Goal: Find contact information: Find contact information

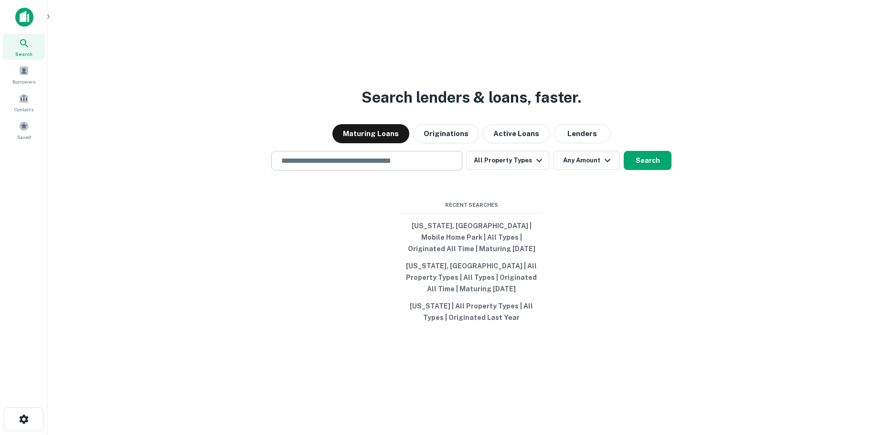
click at [306, 166] on input "text" at bounding box center [367, 160] width 182 height 11
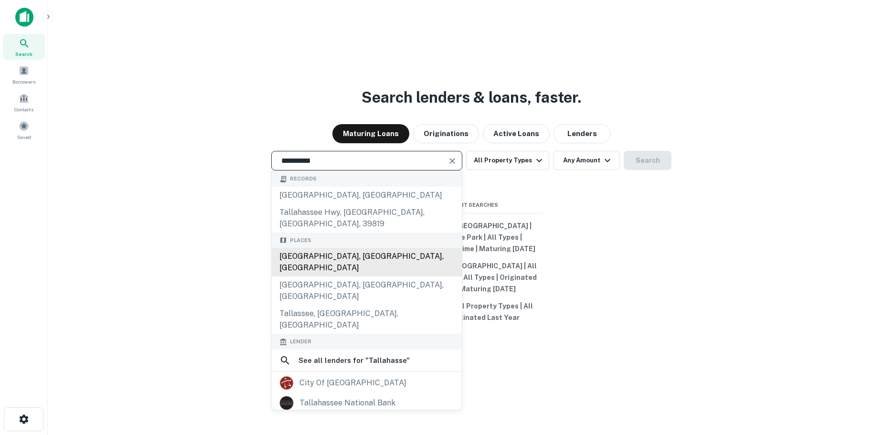
click at [345, 259] on div "[GEOGRAPHIC_DATA], [GEOGRAPHIC_DATA], [GEOGRAPHIC_DATA]" at bounding box center [367, 262] width 190 height 29
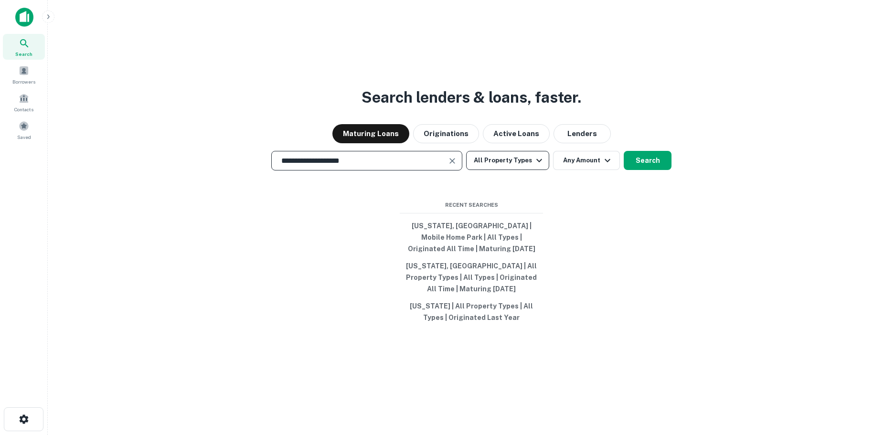
type input "**********"
click at [538, 166] on icon "button" at bounding box center [538, 160] width 11 height 11
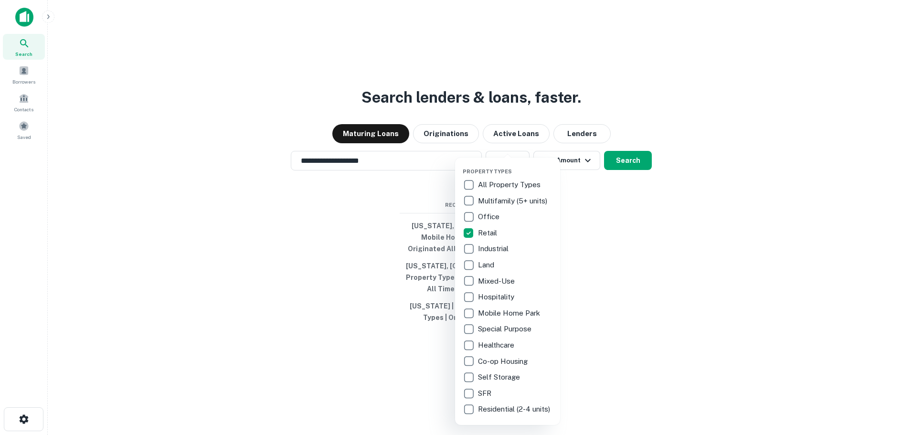
click at [628, 170] on div at bounding box center [451, 217] width 902 height 435
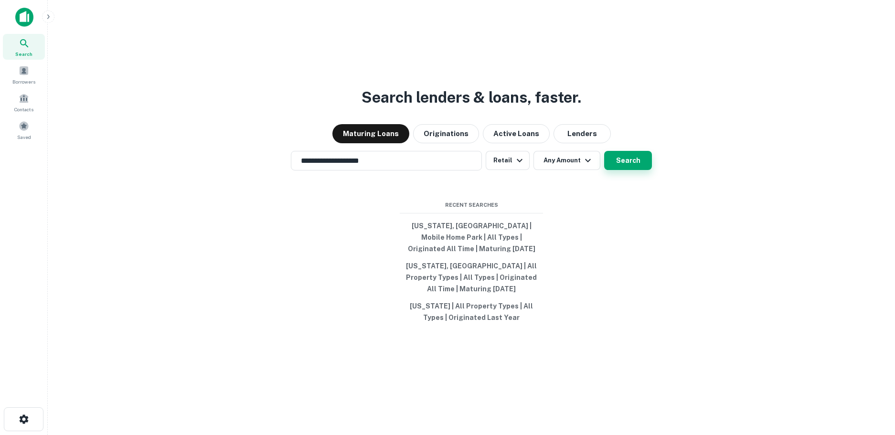
click at [628, 170] on button "Search" at bounding box center [628, 160] width 48 height 19
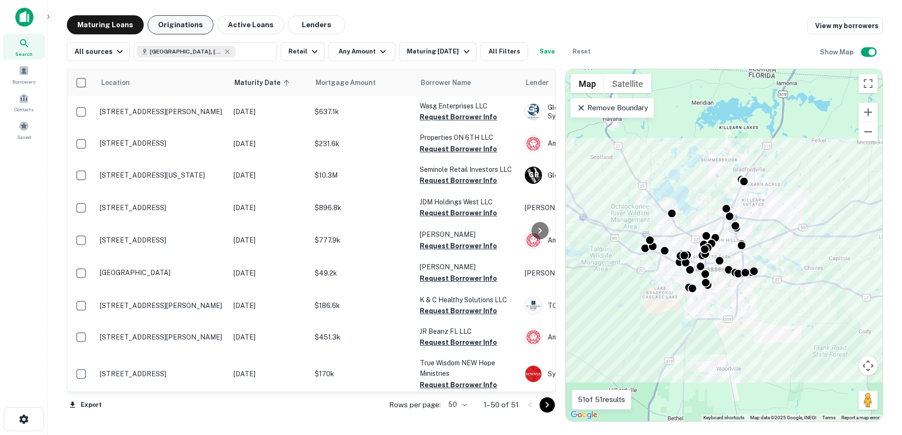
click at [176, 22] on button "Originations" at bounding box center [181, 24] width 66 height 19
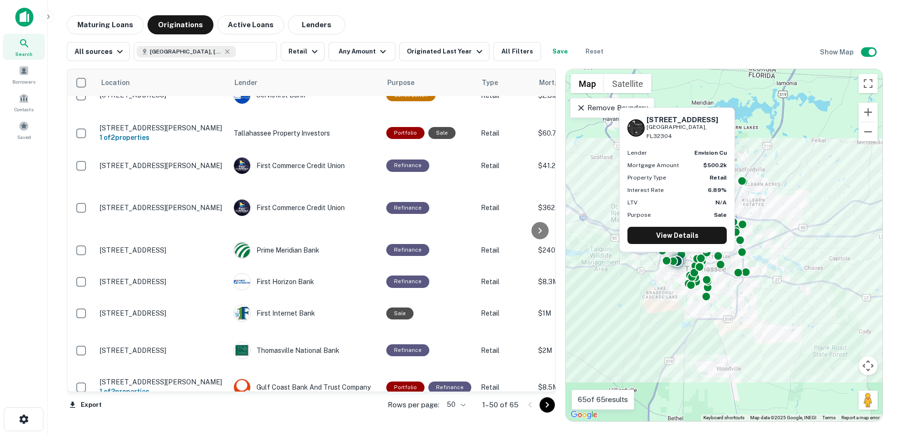
scroll to position [143, 0]
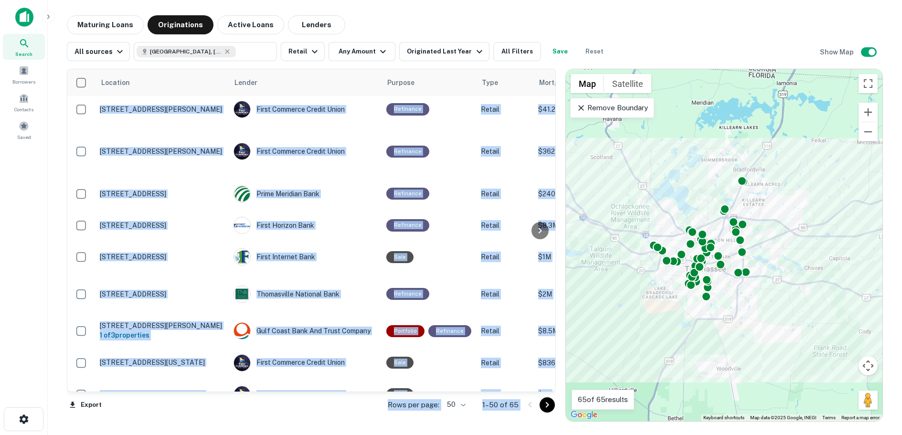
drag, startPoint x: 555, startPoint y: 244, endPoint x: 615, endPoint y: 243, distance: 59.2
click at [615, 243] on div "Location Lender Purpose Type Mortgage Amount Borrower Last Financed Date sorted…" at bounding box center [475, 241] width 816 height 361
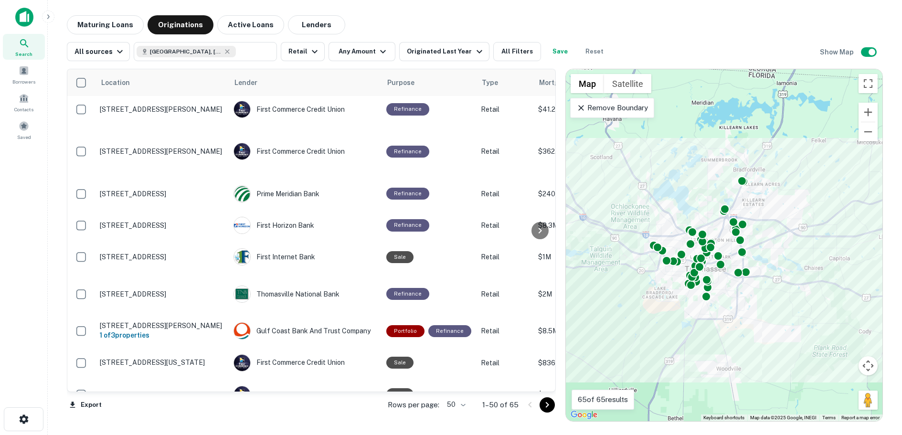
click at [29, 223] on div "Search Borrowers Contacts Saved" at bounding box center [23, 202] width 47 height 405
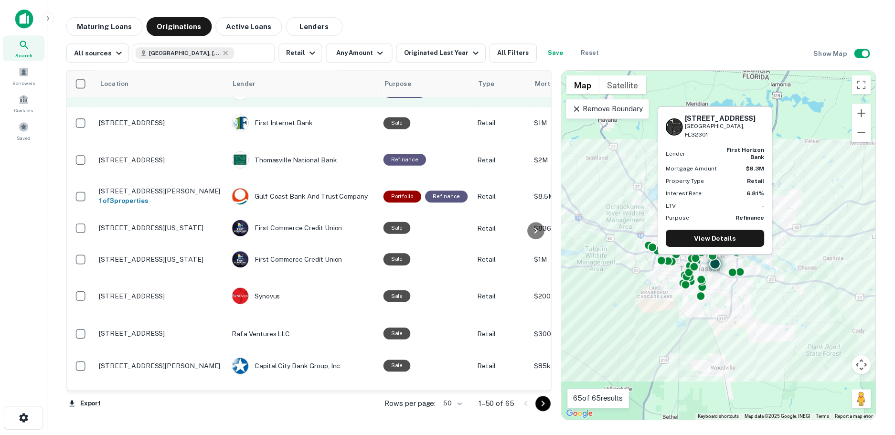
scroll to position [287, 0]
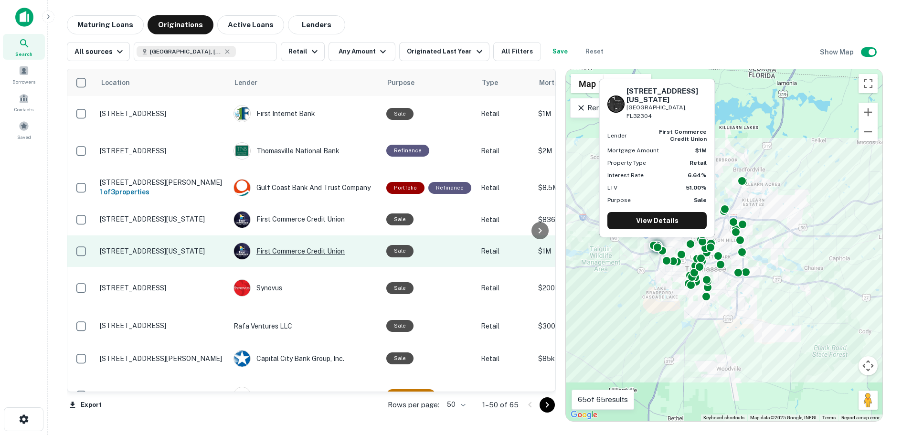
click at [295, 243] on div "First Commerce Credit Union" at bounding box center [305, 251] width 143 height 17
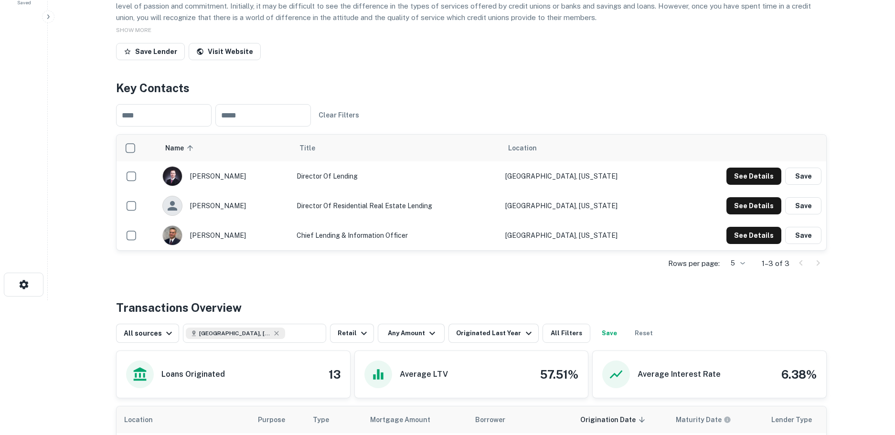
scroll to position [143, 0]
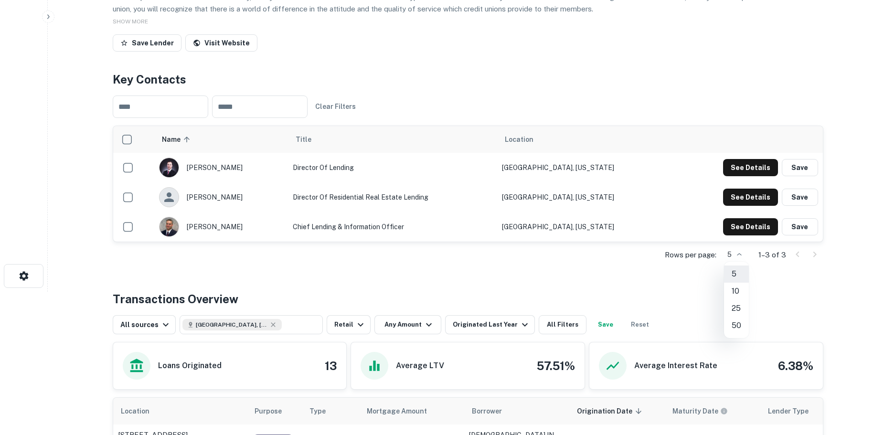
click at [742, 254] on body "Search Borrowers Contacts Saved Back to search First Commerce Credit Union Desc…" at bounding box center [447, 74] width 895 height 435
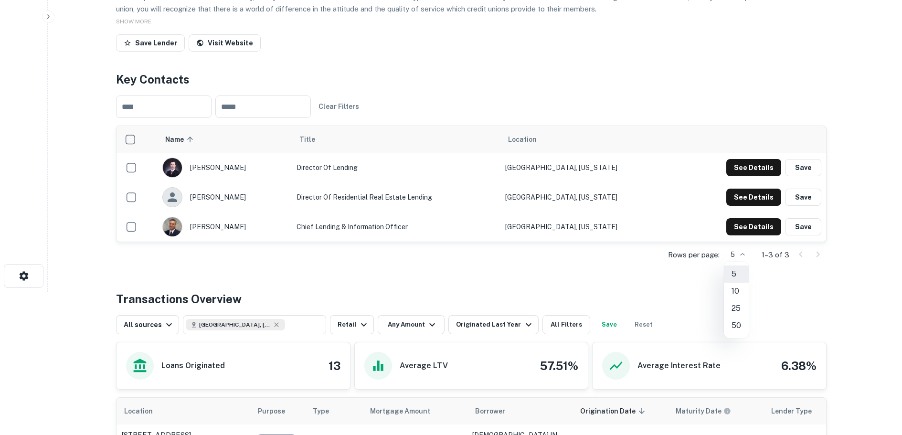
click at [736, 324] on li "50" at bounding box center [736, 325] width 25 height 17
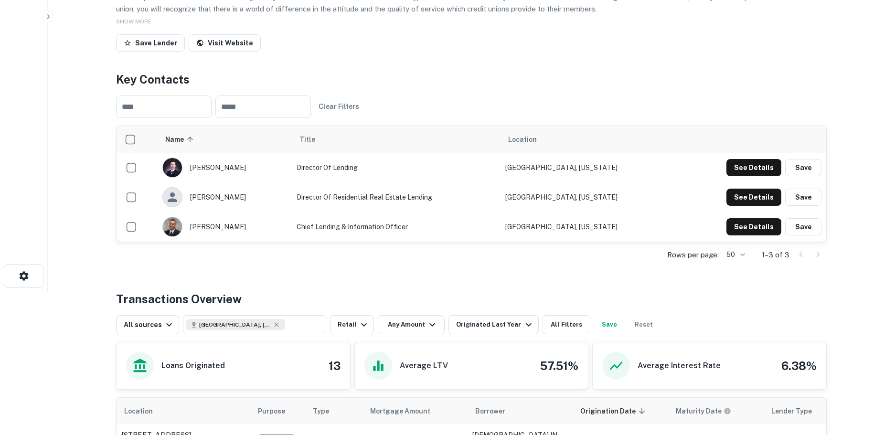
click at [743, 253] on body "Search Borrowers Contacts Saved Back to search First Commerce Credit Union Desc…" at bounding box center [447, 74] width 895 height 435
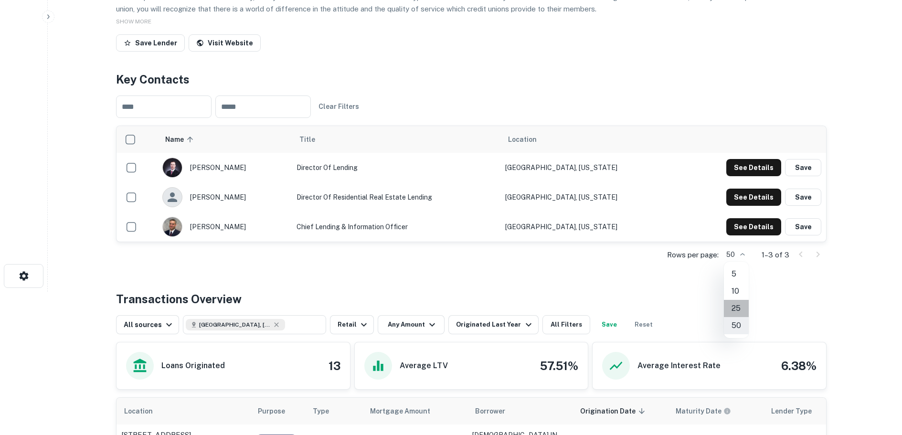
click at [735, 309] on li "25" at bounding box center [736, 308] width 25 height 17
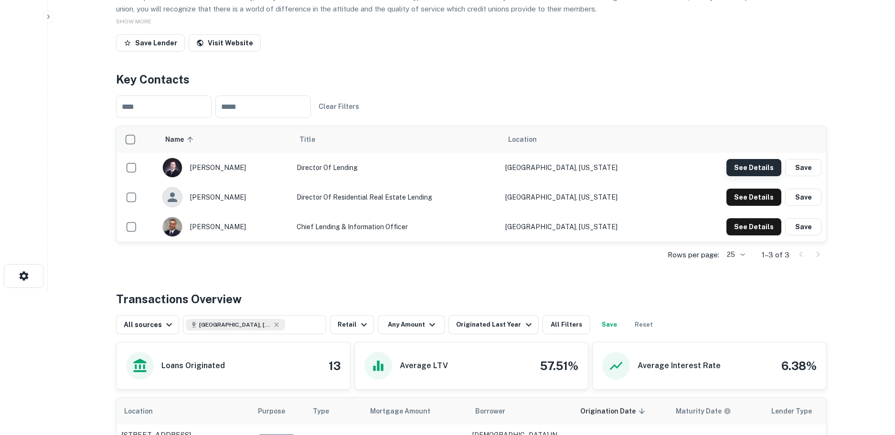
click at [752, 166] on button "See Details" at bounding box center [753, 167] width 55 height 17
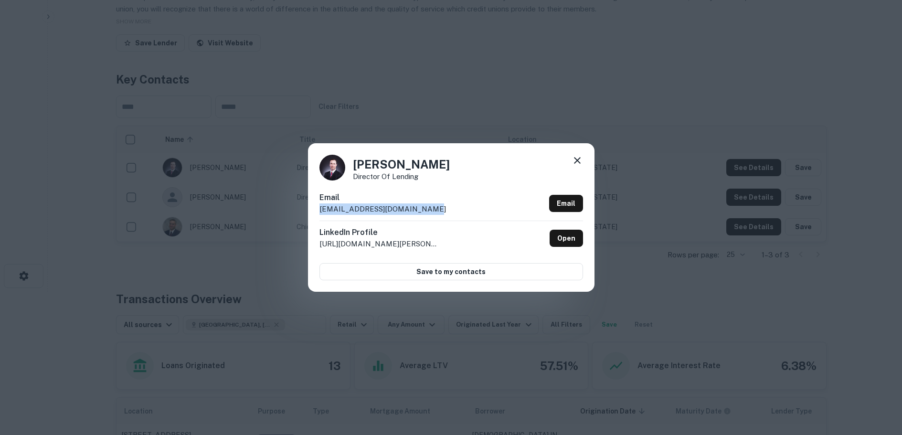
drag, startPoint x: 442, startPoint y: 209, endPoint x: 312, endPoint y: 214, distance: 130.0
click at [312, 214] on div "[PERSON_NAME] Director of Lending Email [EMAIL_ADDRESS][DOMAIN_NAME] Email Link…" at bounding box center [451, 217] width 287 height 148
copy p "[EMAIL_ADDRESS][DOMAIN_NAME]"
click at [578, 157] on icon at bounding box center [577, 160] width 11 height 11
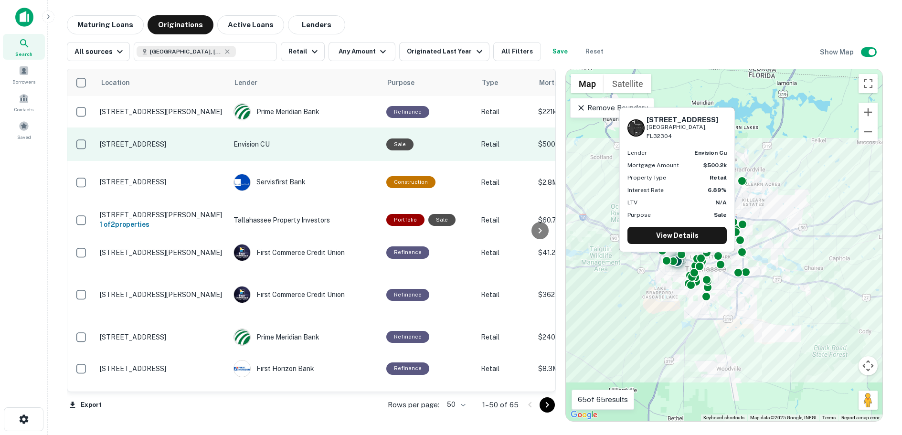
click at [247, 144] on p "Envision CU" at bounding box center [305, 144] width 143 height 11
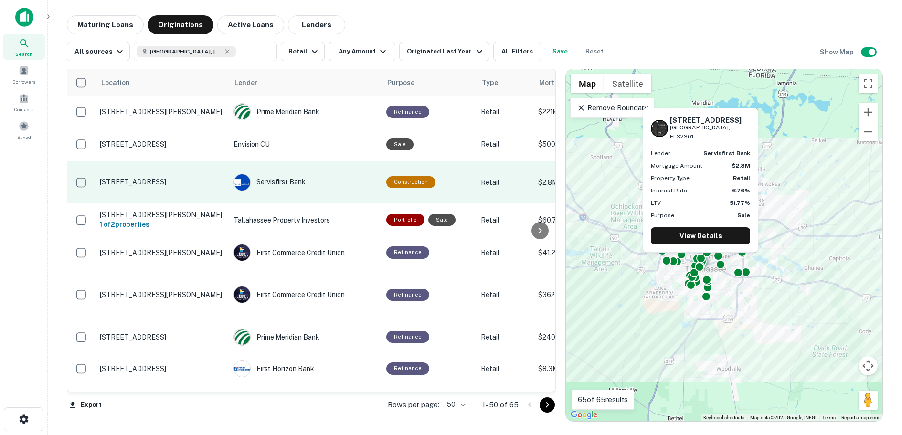
click at [283, 182] on div "Servisfirst Bank" at bounding box center [305, 182] width 143 height 17
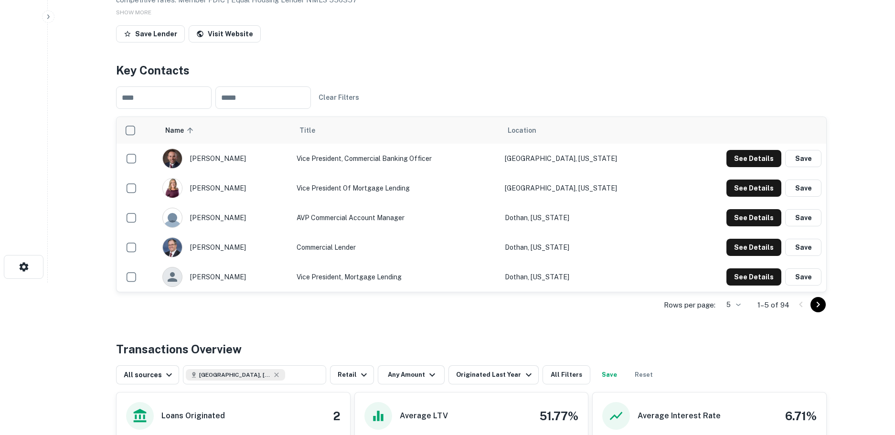
scroll to position [191, 0]
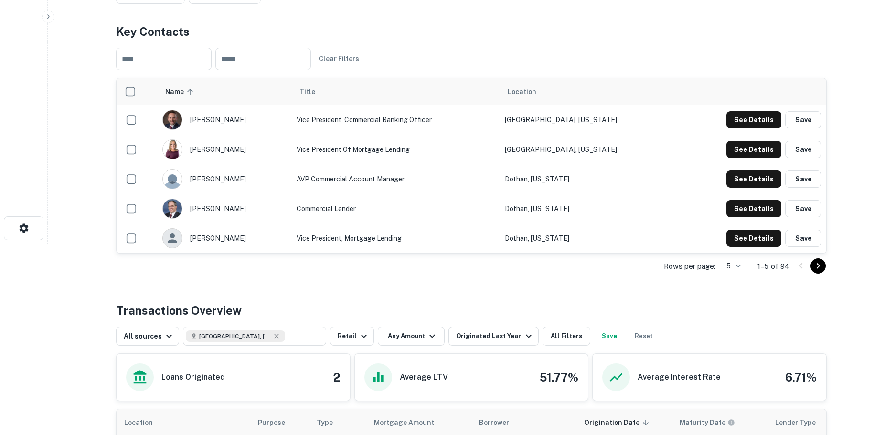
click at [742, 244] on body "Search Borrowers Contacts Saved Back to search Servisfirst Bank Description Ser…" at bounding box center [447, 26] width 895 height 435
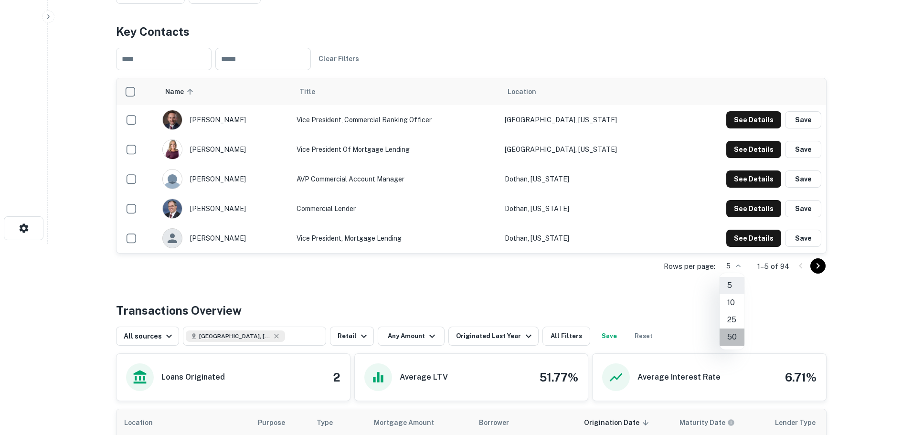
click at [737, 338] on li "50" at bounding box center [732, 337] width 25 height 17
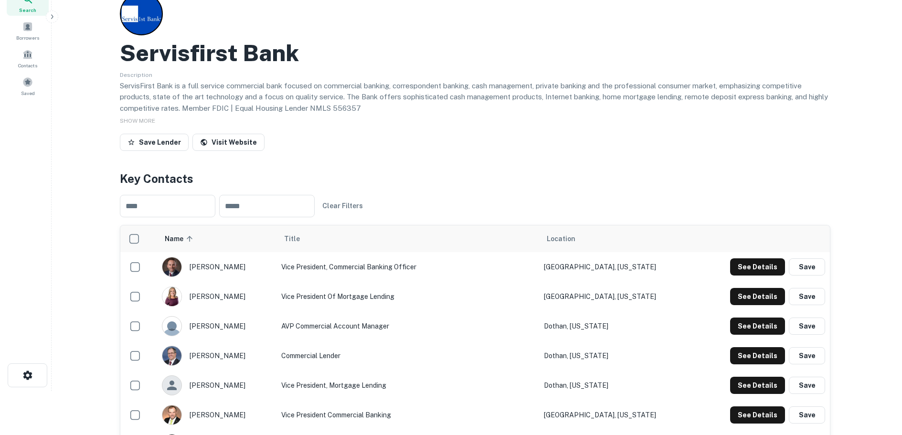
scroll to position [0, 0]
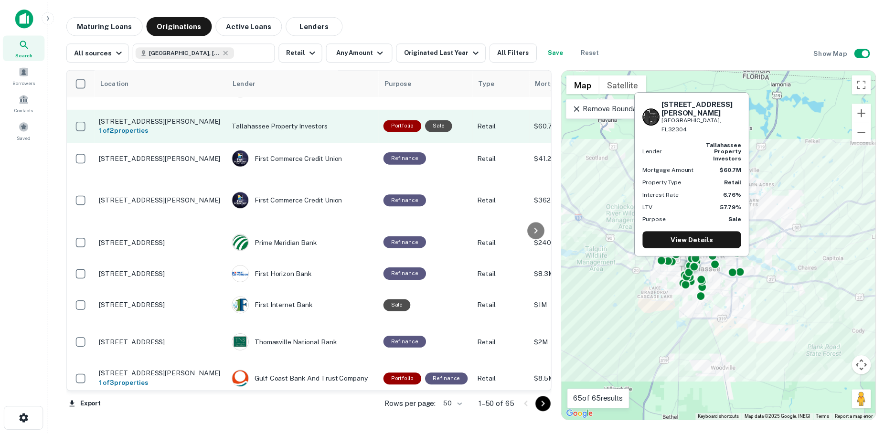
scroll to position [96, 0]
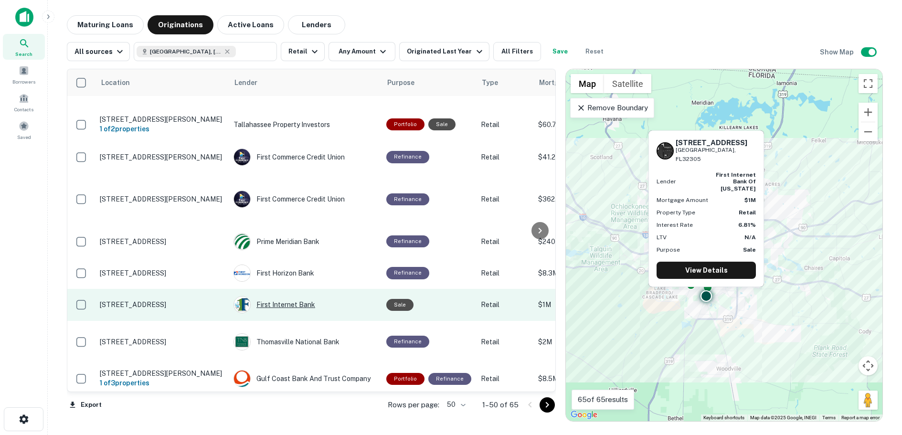
click at [280, 296] on div "First Internet Bank" at bounding box center [305, 304] width 143 height 17
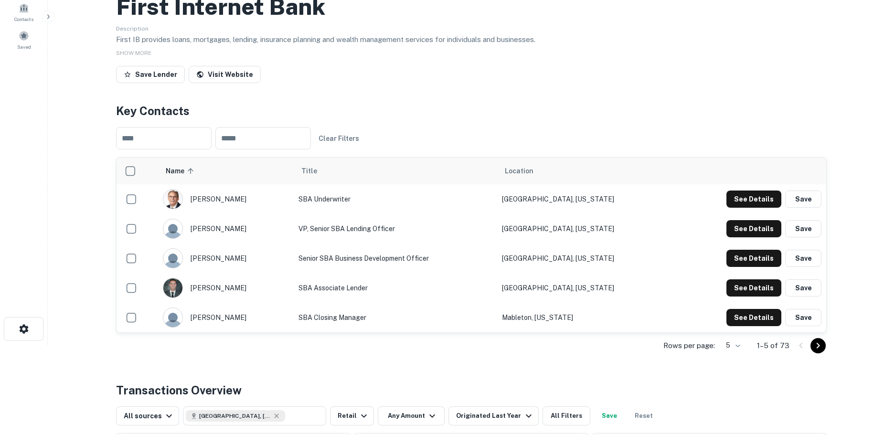
scroll to position [96, 0]
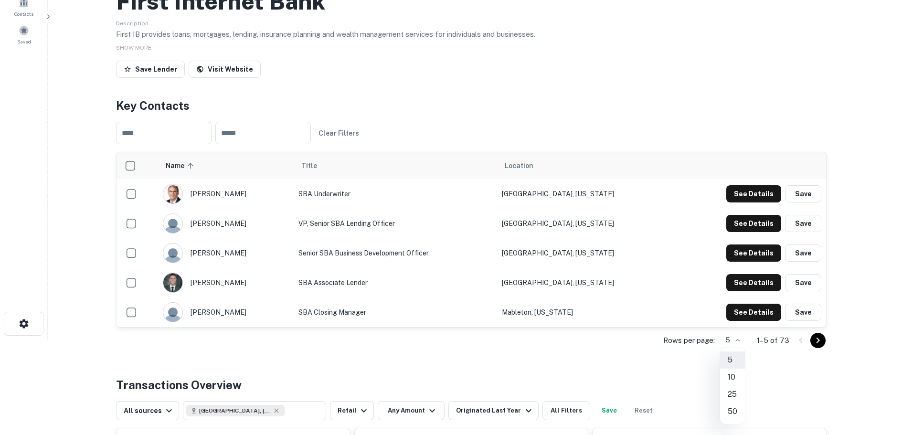
click at [740, 339] on body "Search Borrowers Contacts Saved Back to search First Internet Bank Description …" at bounding box center [451, 121] width 902 height 435
click at [732, 390] on li "25" at bounding box center [732, 394] width 25 height 17
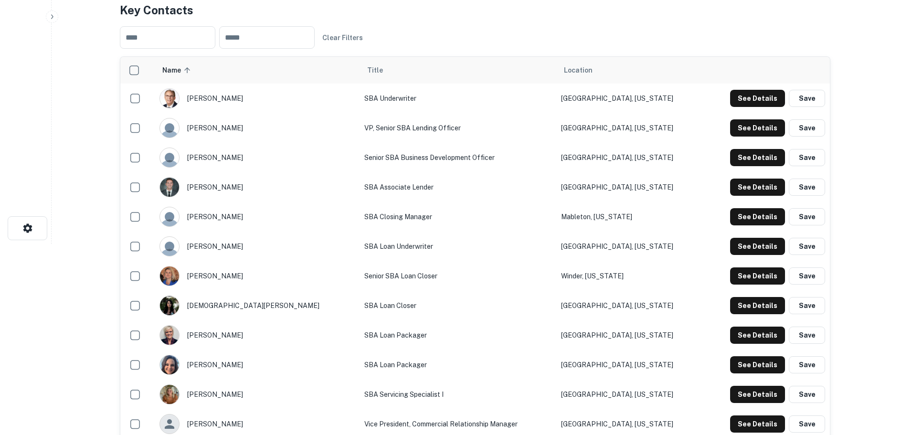
scroll to position [0, 0]
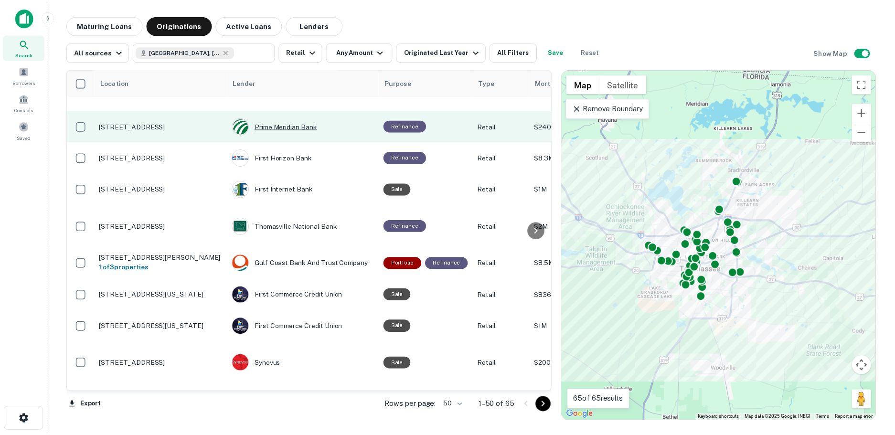
scroll to position [239, 0]
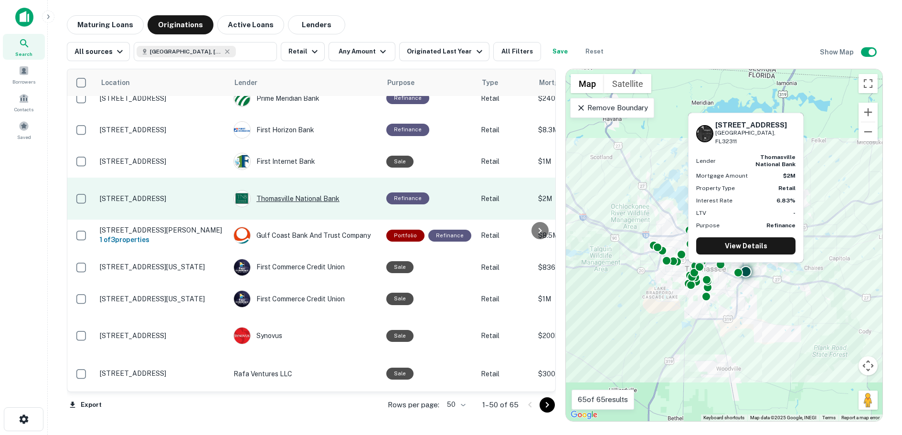
click at [289, 190] on div "Thomasville National Bank" at bounding box center [305, 198] width 143 height 17
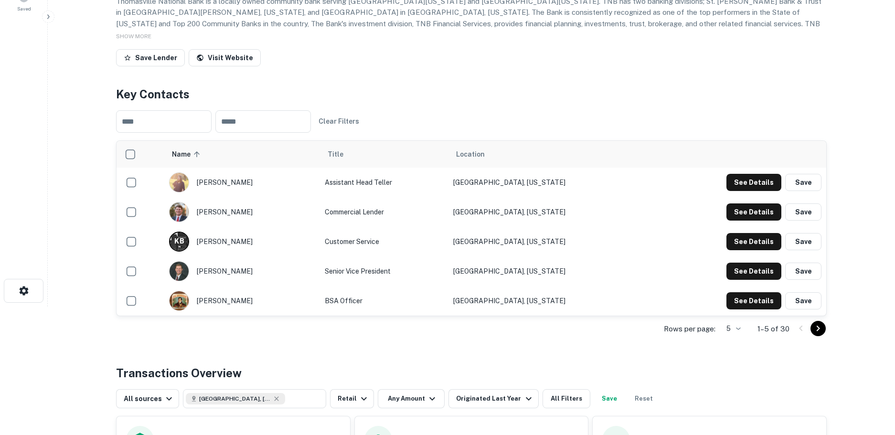
scroll to position [143, 0]
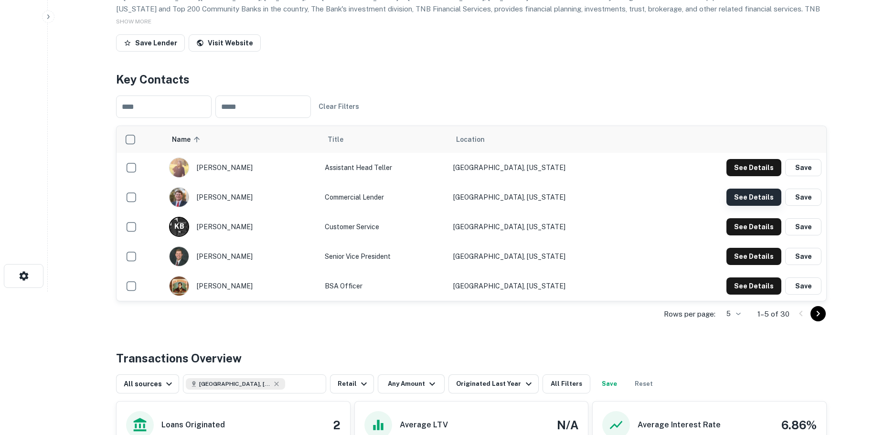
click at [754, 176] on button "See Details" at bounding box center [753, 167] width 55 height 17
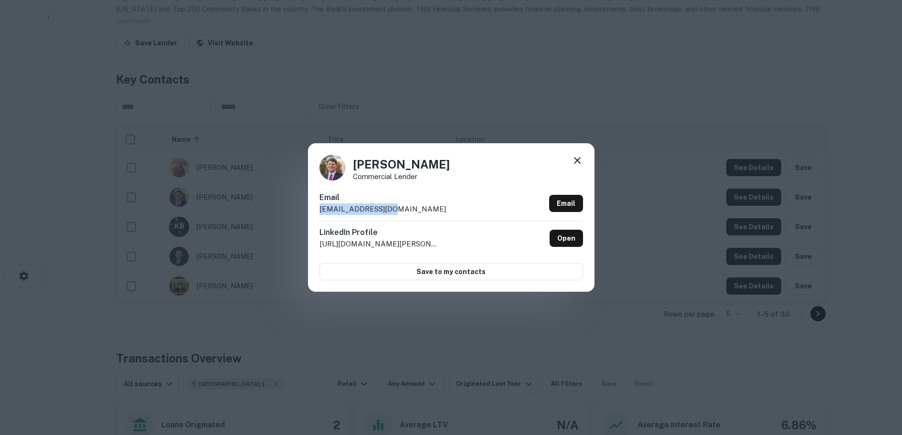
drag, startPoint x: 406, startPoint y: 211, endPoint x: 308, endPoint y: 211, distance: 98.9
click at [308, 211] on div "[PERSON_NAME] Commercial Lender Email [EMAIL_ADDRESS][DOMAIN_NAME] Email Linked…" at bounding box center [451, 217] width 287 height 148
copy p "[EMAIL_ADDRESS][DOMAIN_NAME]"
click at [578, 160] on icon at bounding box center [577, 160] width 7 height 7
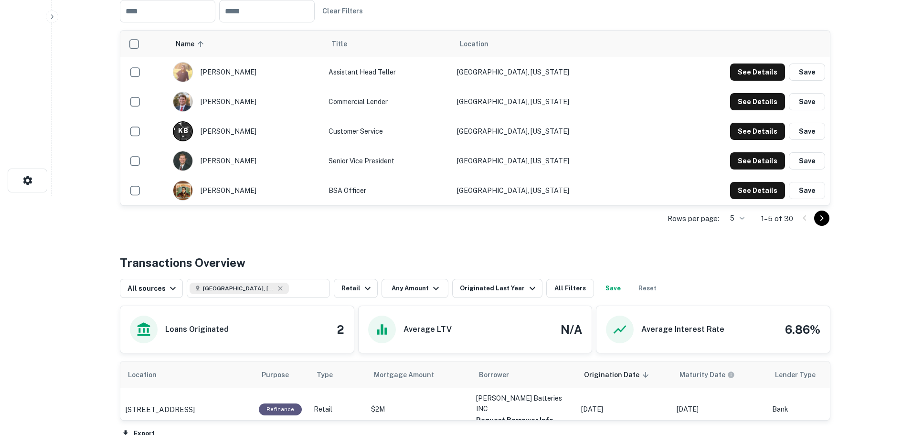
scroll to position [0, 0]
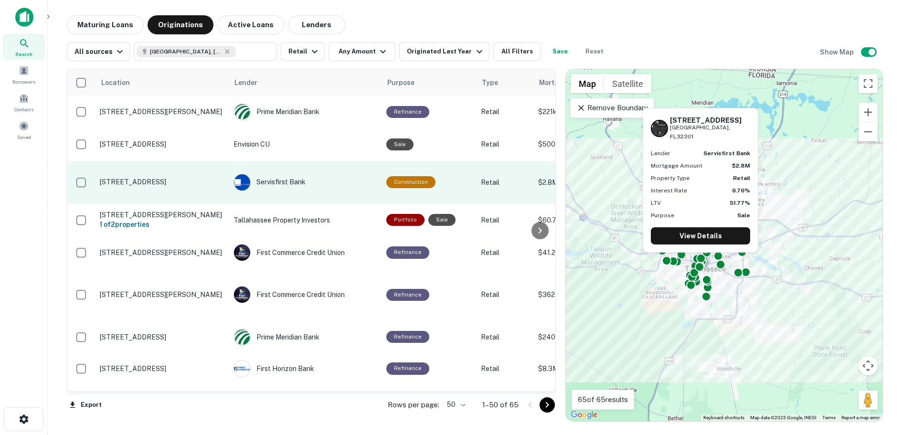
click at [164, 178] on p "[STREET_ADDRESS]" at bounding box center [162, 182] width 124 height 9
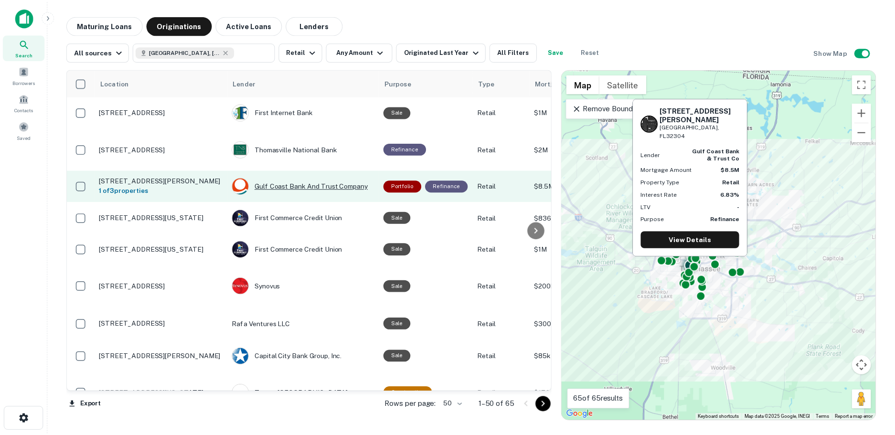
scroll to position [334, 0]
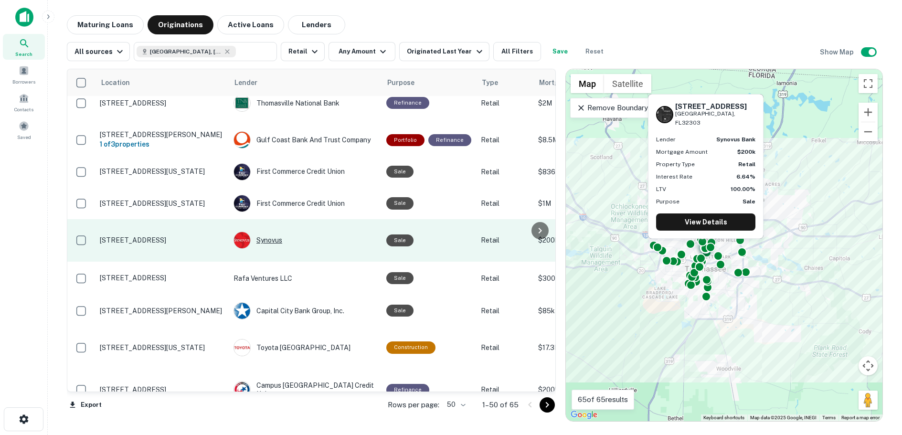
click at [269, 232] on div "Synovus" at bounding box center [305, 240] width 143 height 17
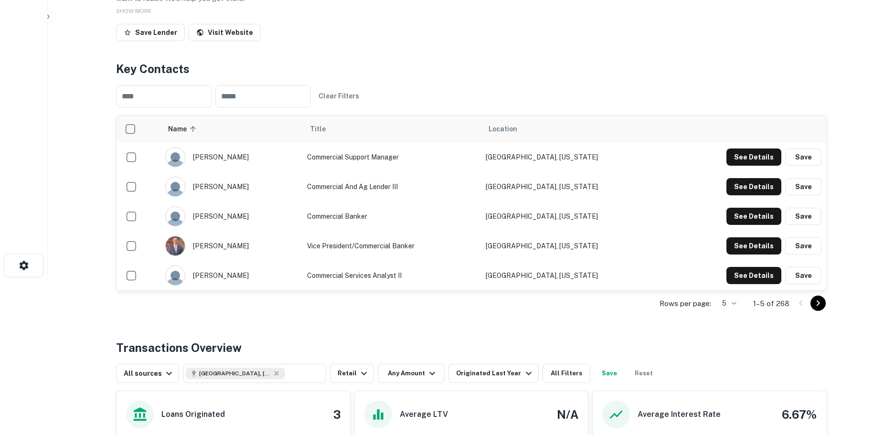
scroll to position [191, 0]
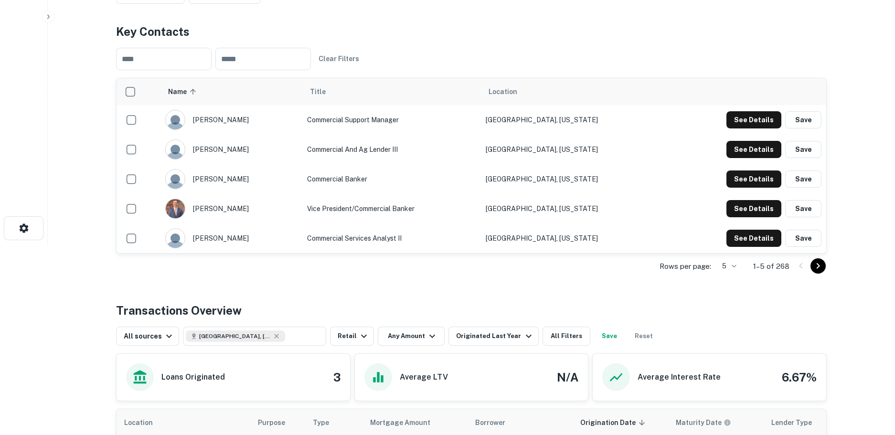
click at [735, 244] on body "Search Borrowers Contacts Saved Back to search Synovus Description Synovus is a…" at bounding box center [447, 26] width 895 height 435
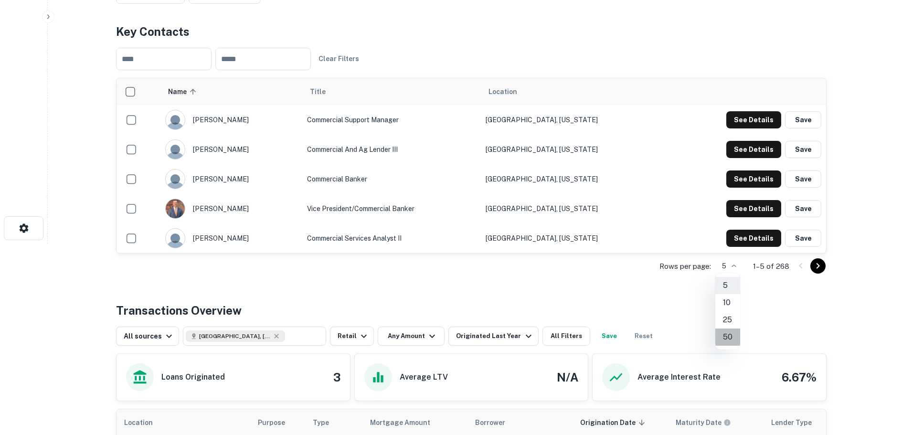
click at [729, 338] on li "50" at bounding box center [727, 337] width 25 height 17
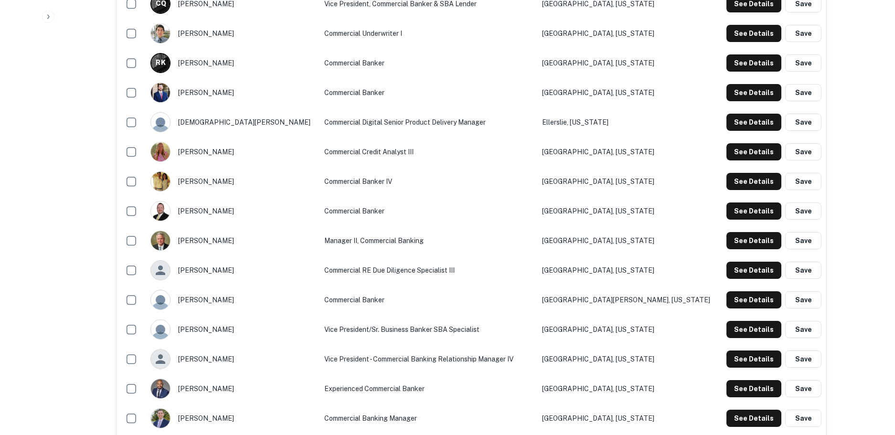
scroll to position [1003, 0]
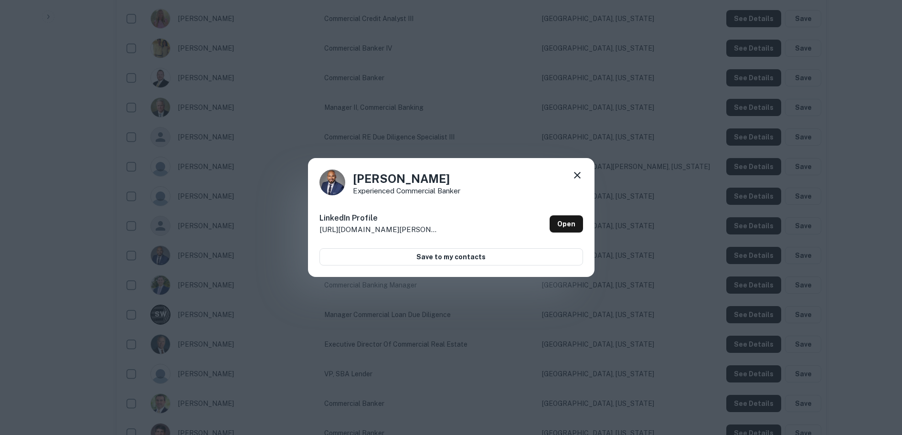
click at [575, 173] on icon at bounding box center [577, 175] width 7 height 7
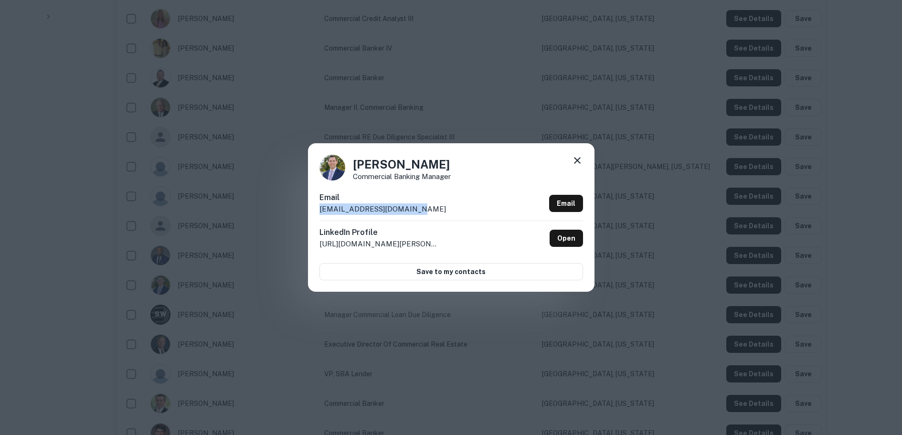
drag, startPoint x: 416, startPoint y: 213, endPoint x: 298, endPoint y: 214, distance: 118.4
click at [298, 214] on div "[PERSON_NAME] Commercial Banking Manager Email [EMAIL_ADDRESS][DOMAIN_NAME] Ema…" at bounding box center [451, 217] width 902 height 435
copy p "[EMAIL_ADDRESS][DOMAIN_NAME]"
click at [576, 159] on icon at bounding box center [577, 160] width 11 height 11
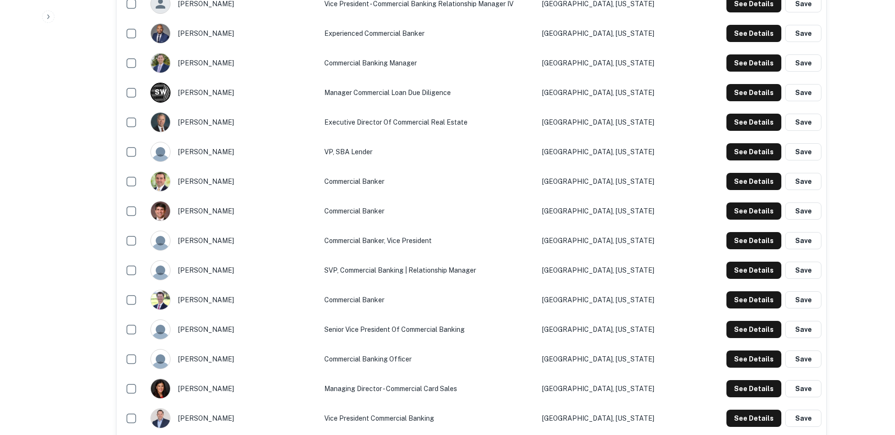
scroll to position [1242, 0]
